Goal: Task Accomplishment & Management: Manage account settings

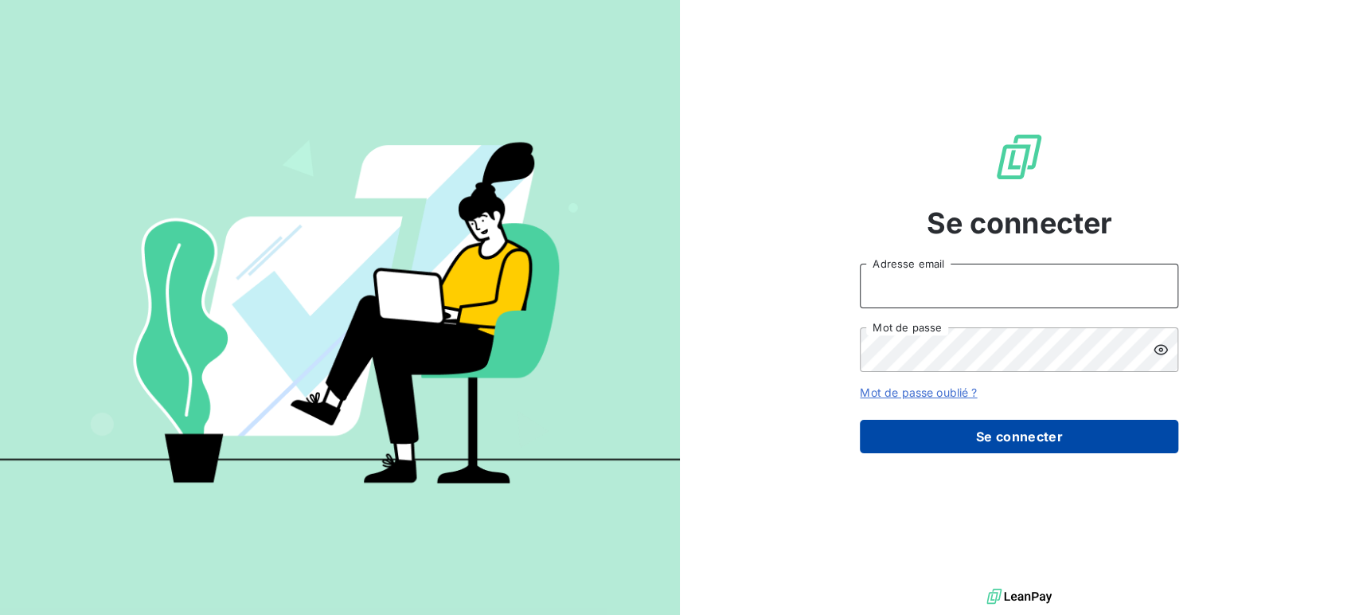
type input "[EMAIL_ADDRESS][PERSON_NAME][DOMAIN_NAME]"
click at [1024, 430] on button "Se connecter" at bounding box center [1019, 436] width 319 height 33
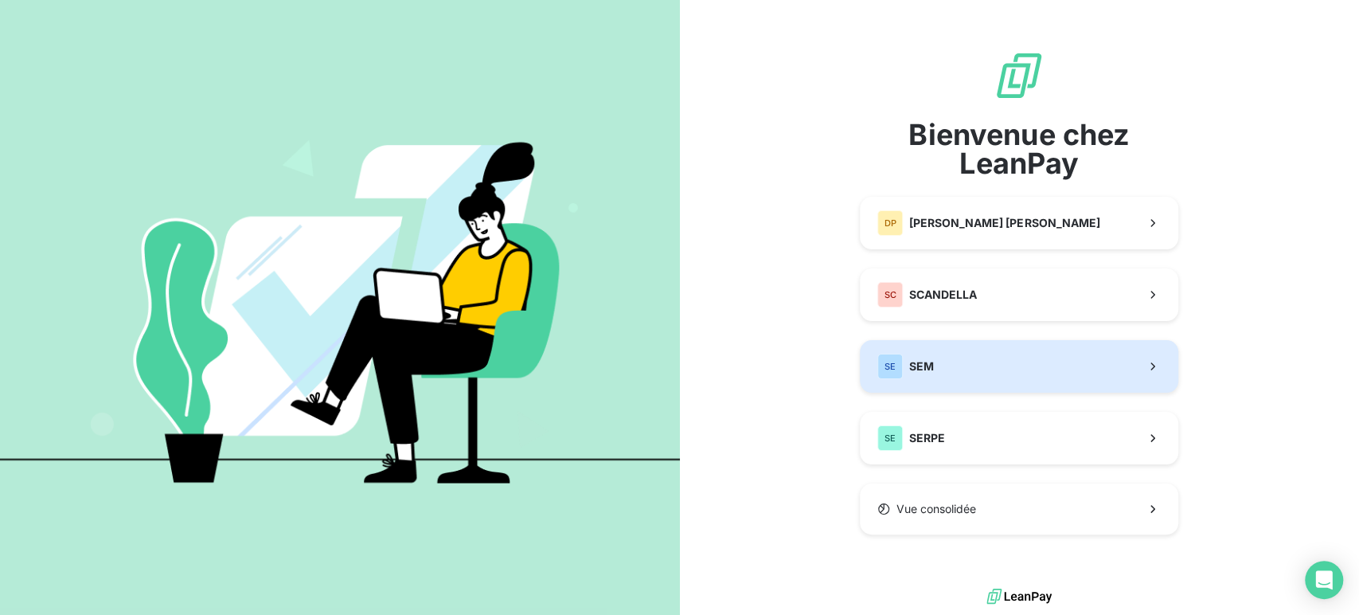
click at [962, 361] on button "SE SEM" at bounding box center [1019, 366] width 319 height 53
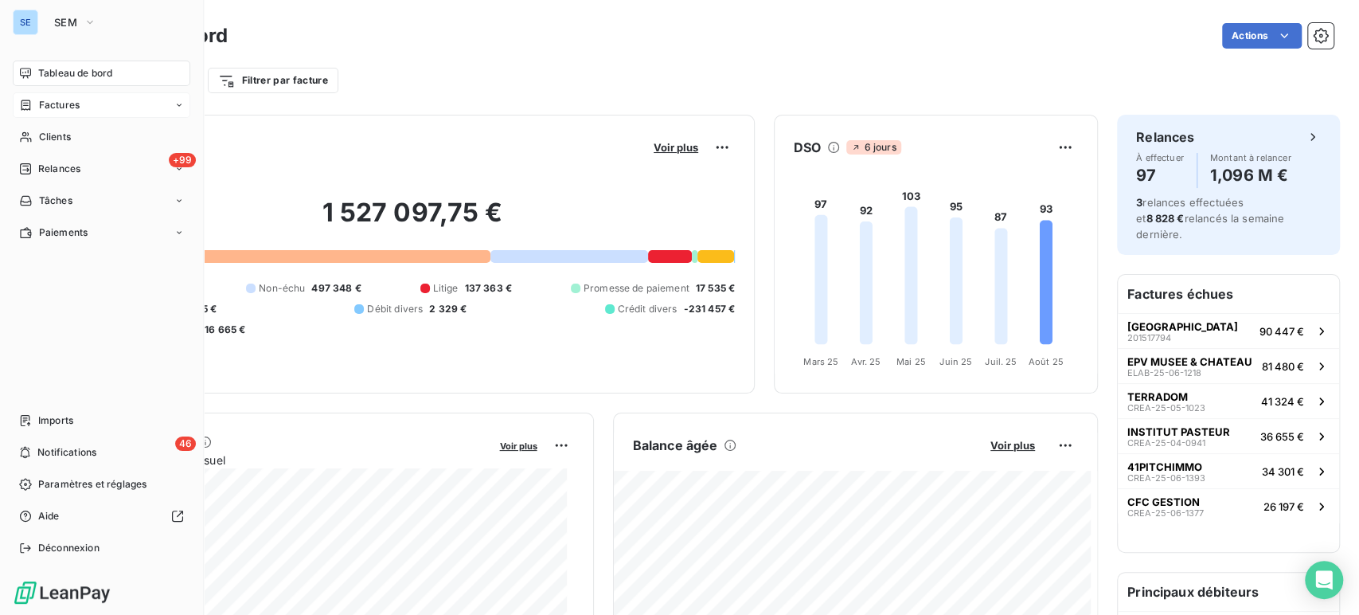
click at [60, 100] on span "Factures" at bounding box center [59, 105] width 41 height 14
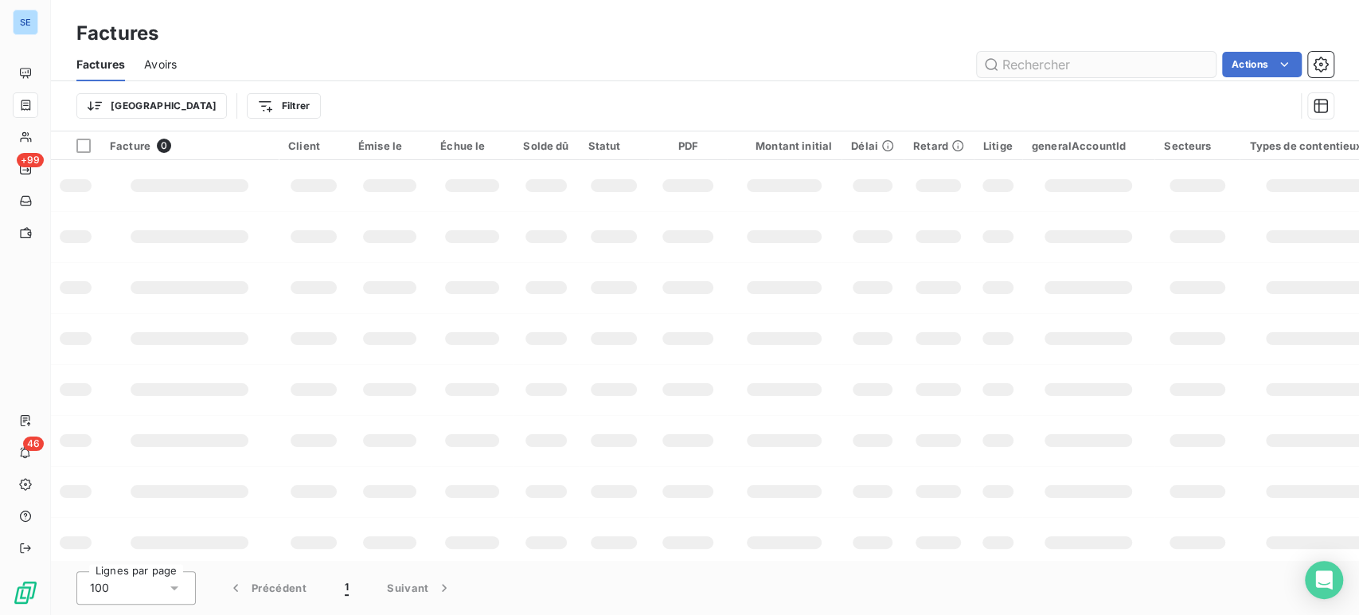
click at [1042, 61] on input "text" at bounding box center [1096, 64] width 239 height 25
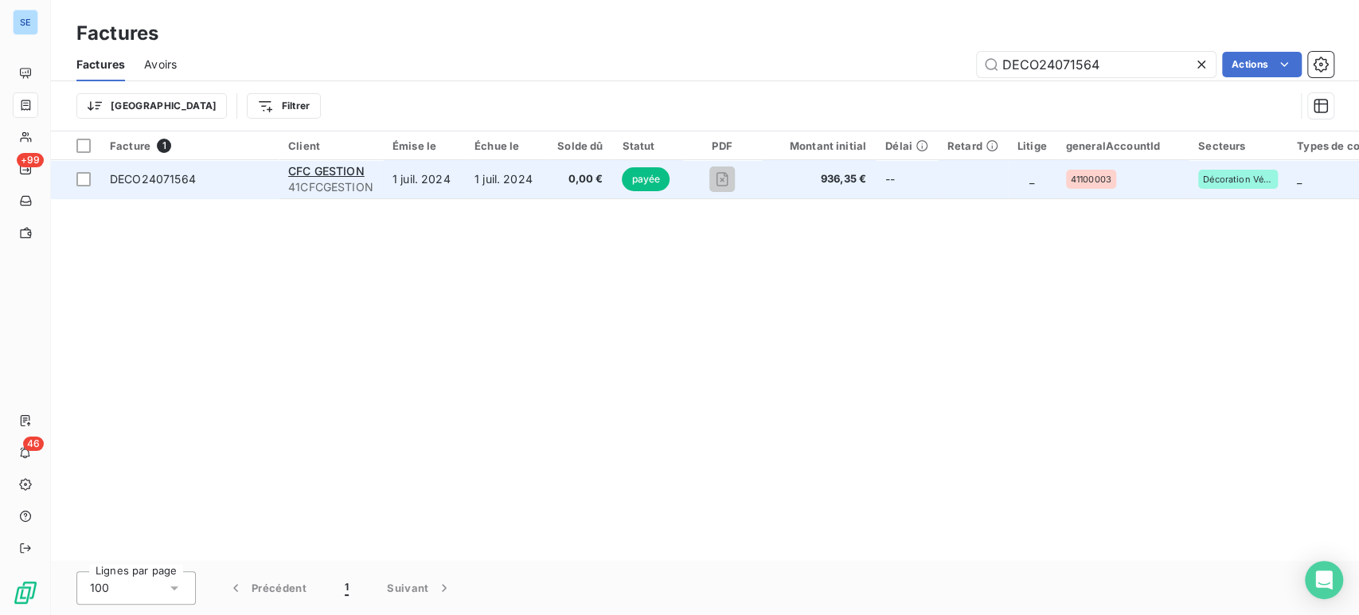
type input "DECO24071564"
click at [209, 171] on span "DECO24071564" at bounding box center [189, 179] width 159 height 16
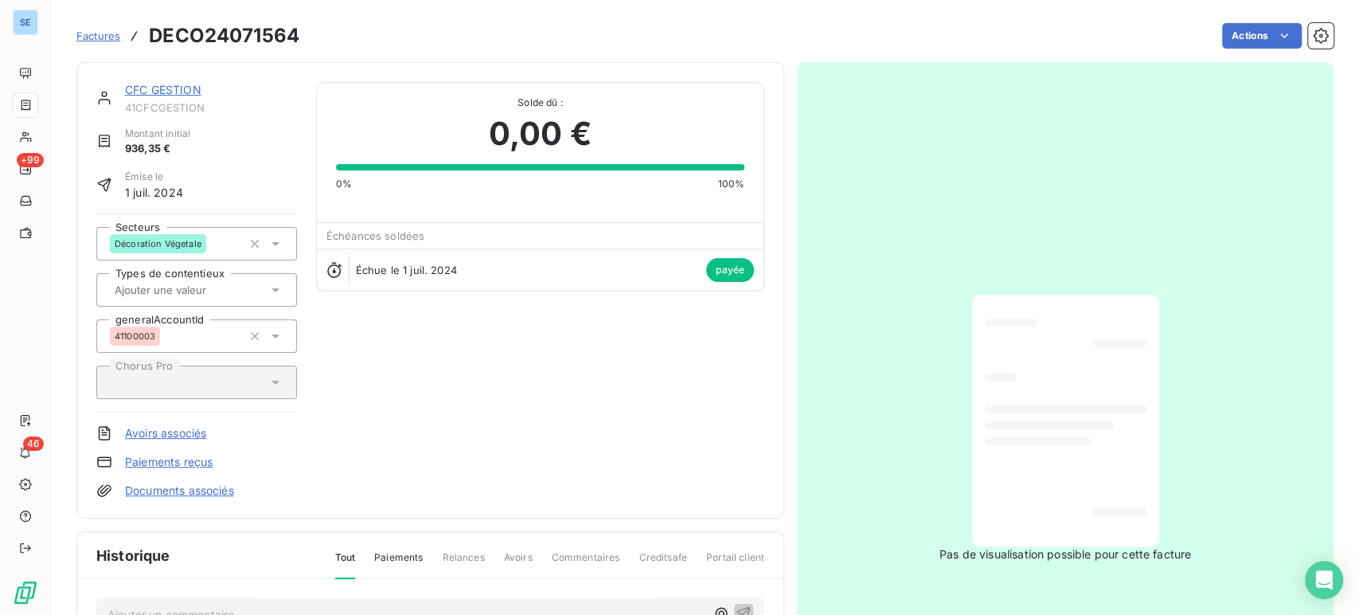
click at [151, 92] on link "CFC GESTION" at bounding box center [163, 90] width 76 height 14
